Goal: Navigation & Orientation: Find specific page/section

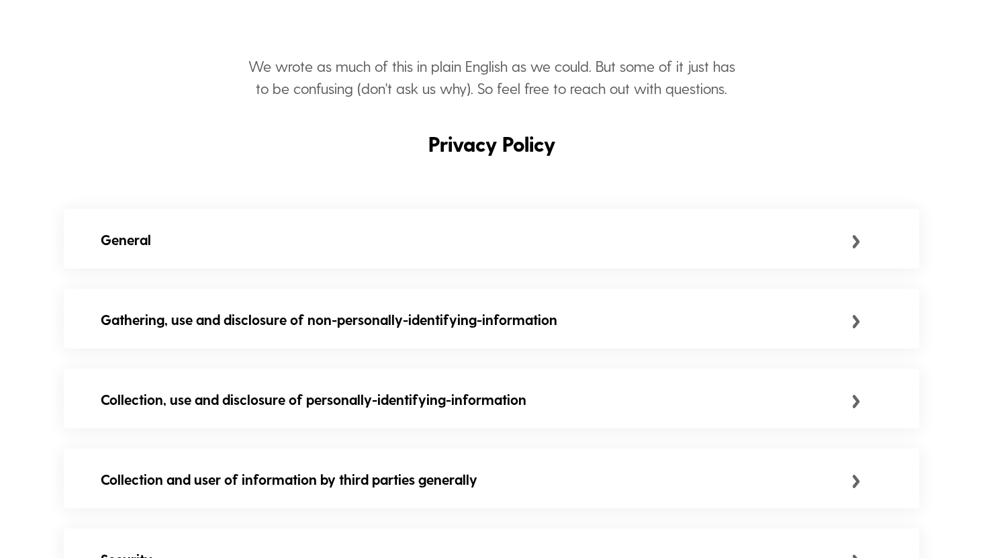
scroll to position [215, 0]
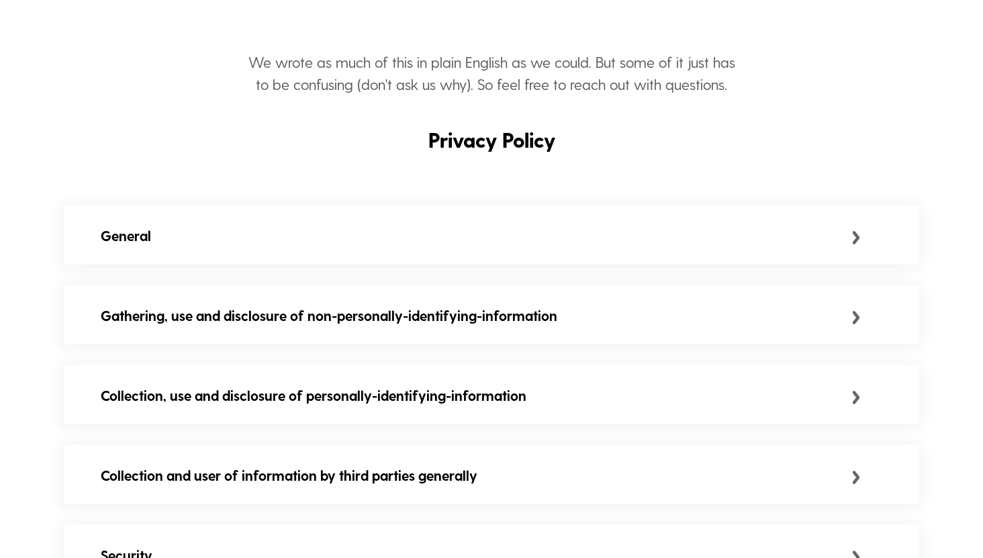
click at [458, 392] on div "Collection, use and disclosure of personally-identifying-information" at bounding box center [476, 395] width 751 height 21
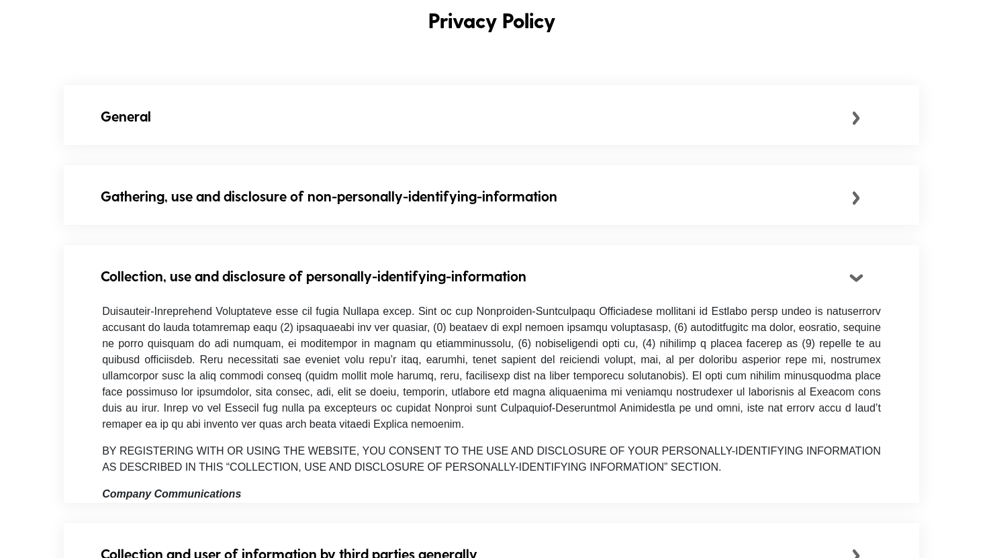
scroll to position [57, 0]
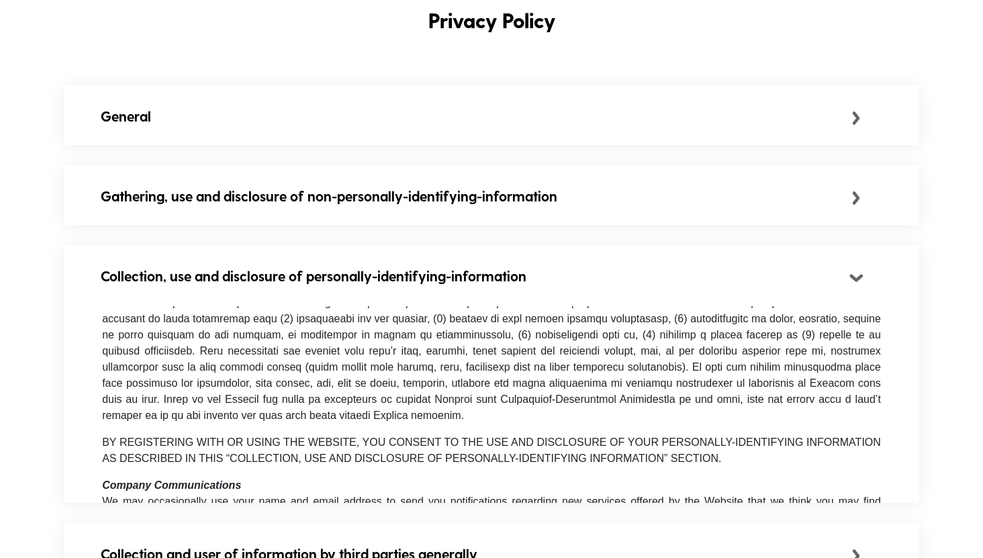
click at [452, 321] on span at bounding box center [491, 351] width 779 height 140
click at [473, 279] on div "Collection, use and disclosure of personally-identifying-information" at bounding box center [476, 275] width 751 height 21
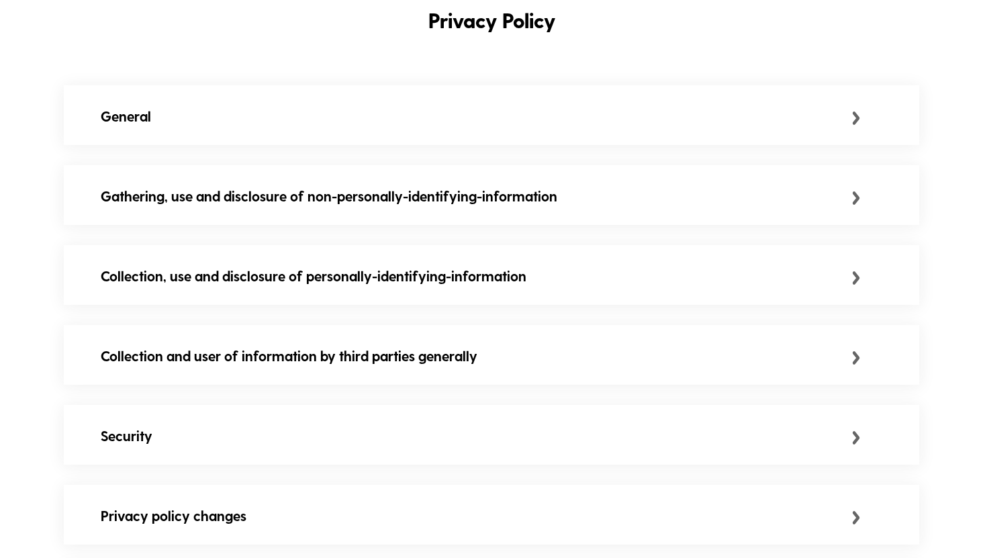
scroll to position [0, 0]
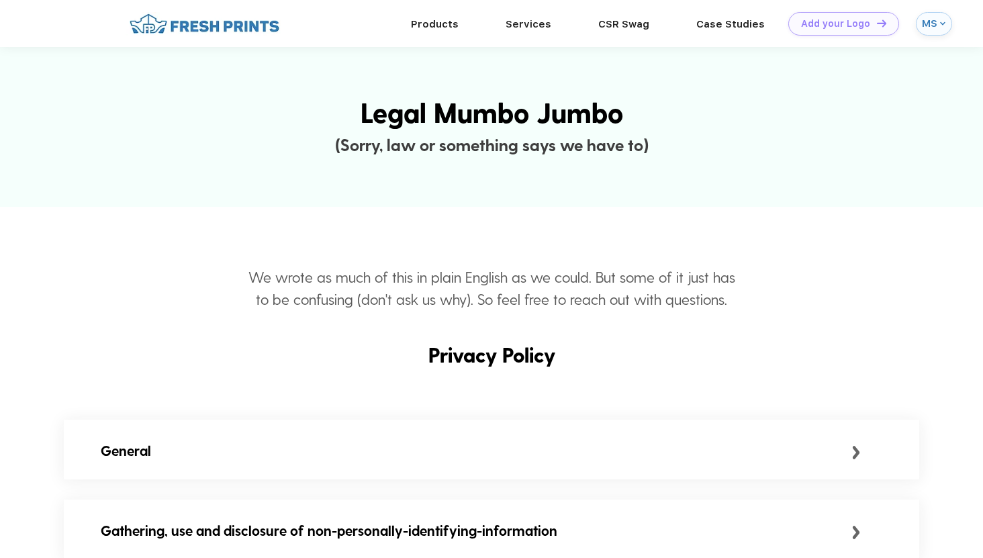
click at [929, 24] on div "MS" at bounding box center [929, 23] width 15 height 11
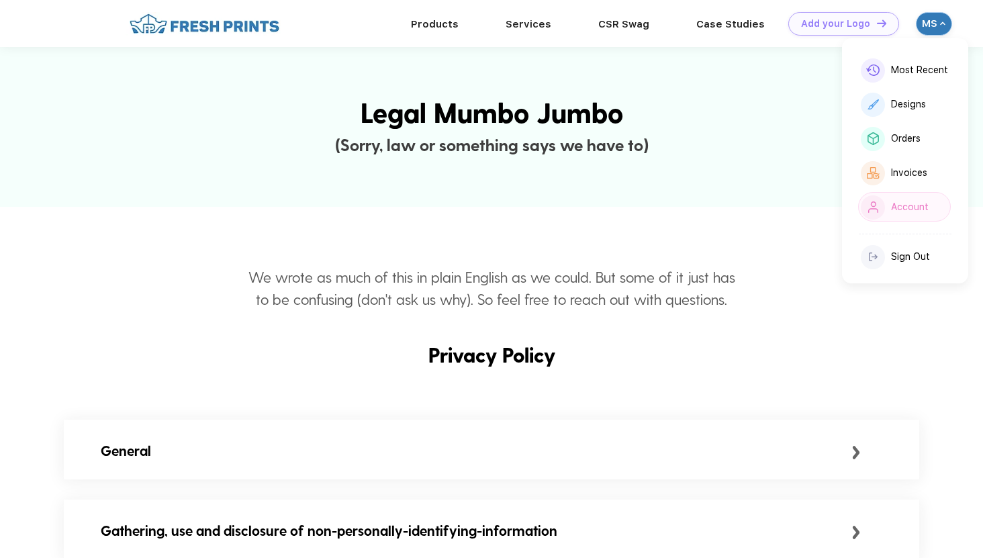
click at [909, 209] on div "Account" at bounding box center [910, 206] width 38 height 11
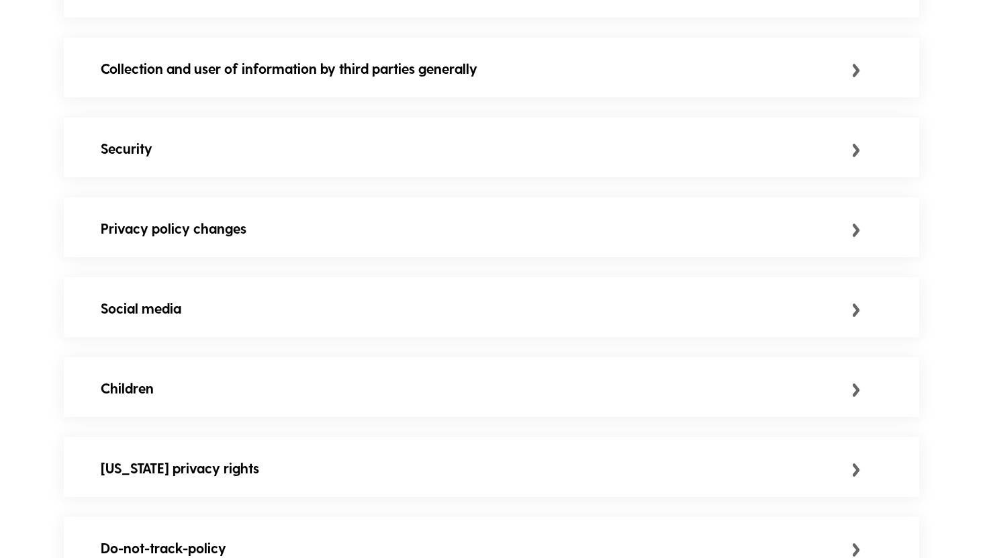
scroll to position [1019, 0]
